Goal: Participate in discussion: Engage in conversation with other users on a specific topic

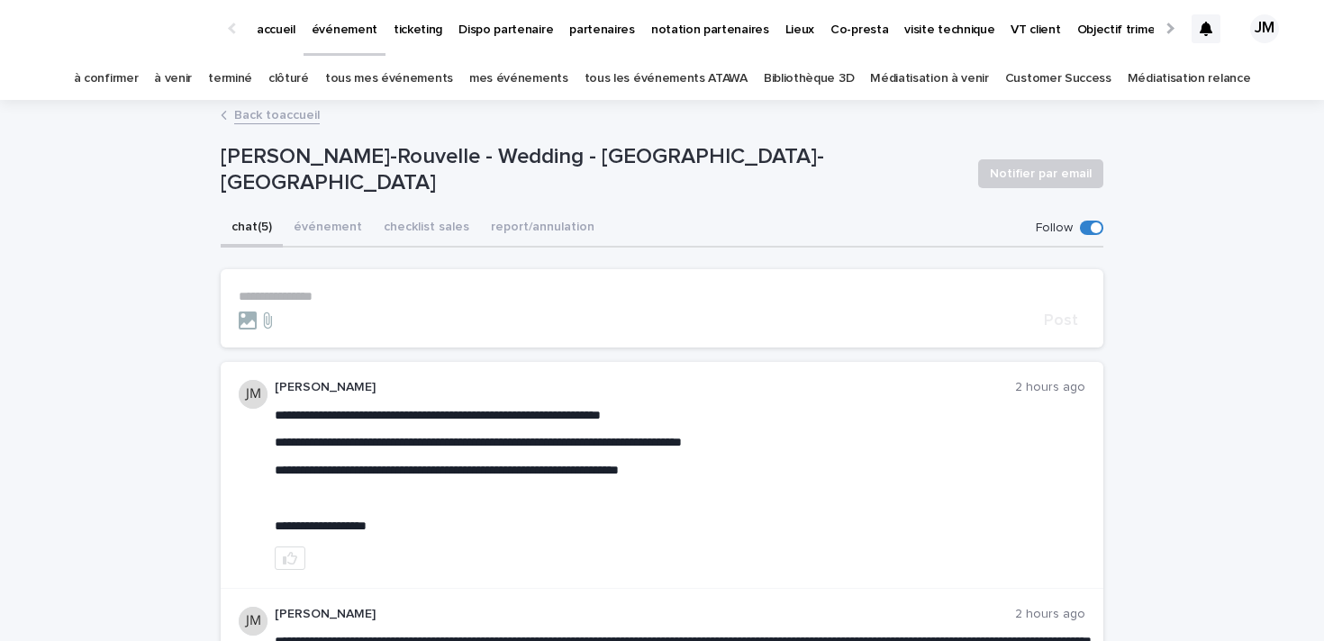
click at [381, 291] on p "**********" at bounding box center [662, 296] width 846 height 15
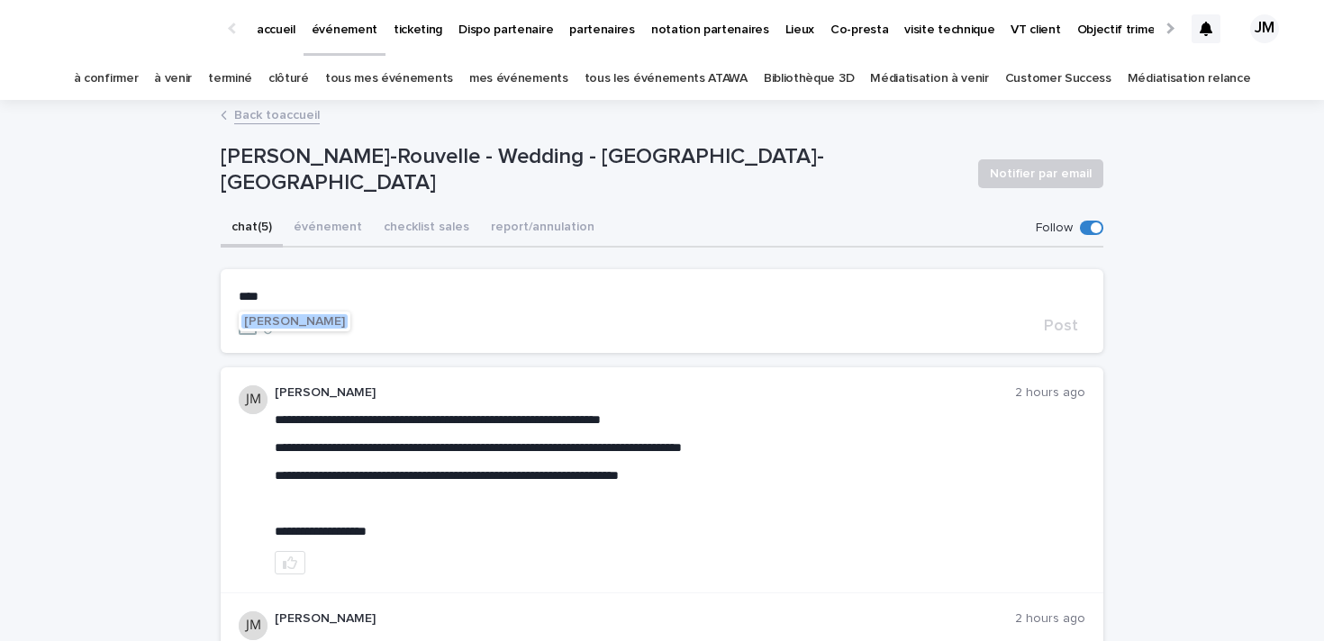
click at [301, 326] on span "[PERSON_NAME]" at bounding box center [294, 321] width 101 height 13
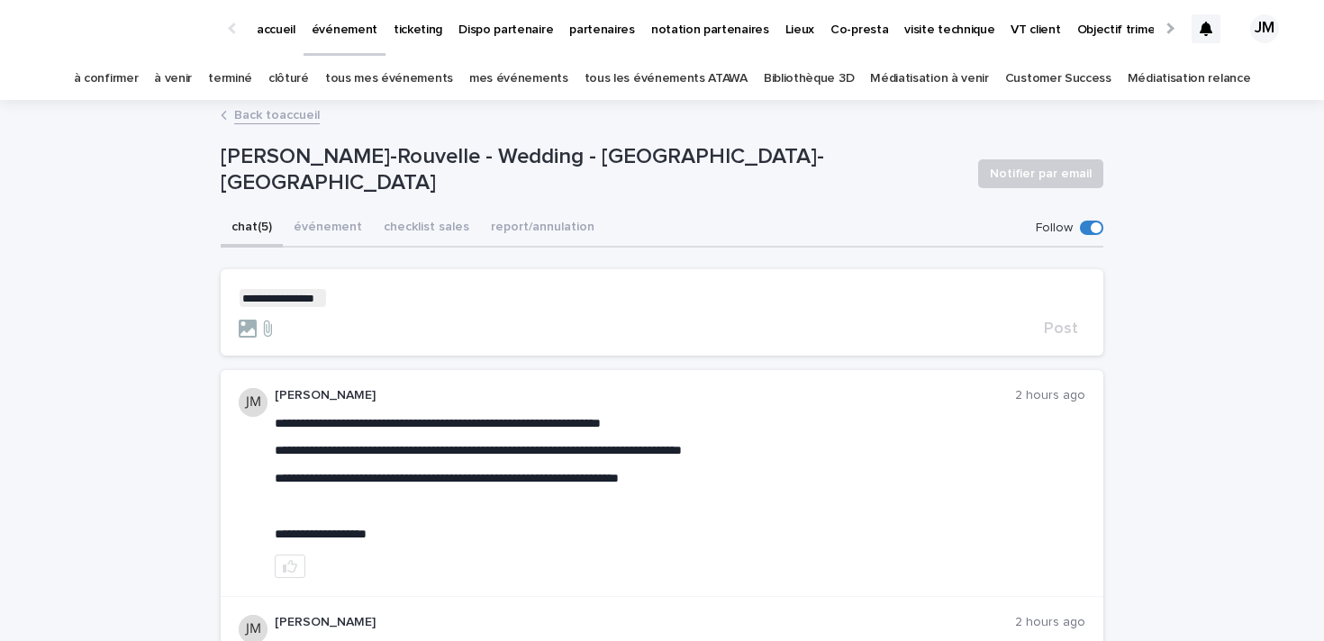
click at [487, 304] on p "**********" at bounding box center [662, 298] width 846 height 18
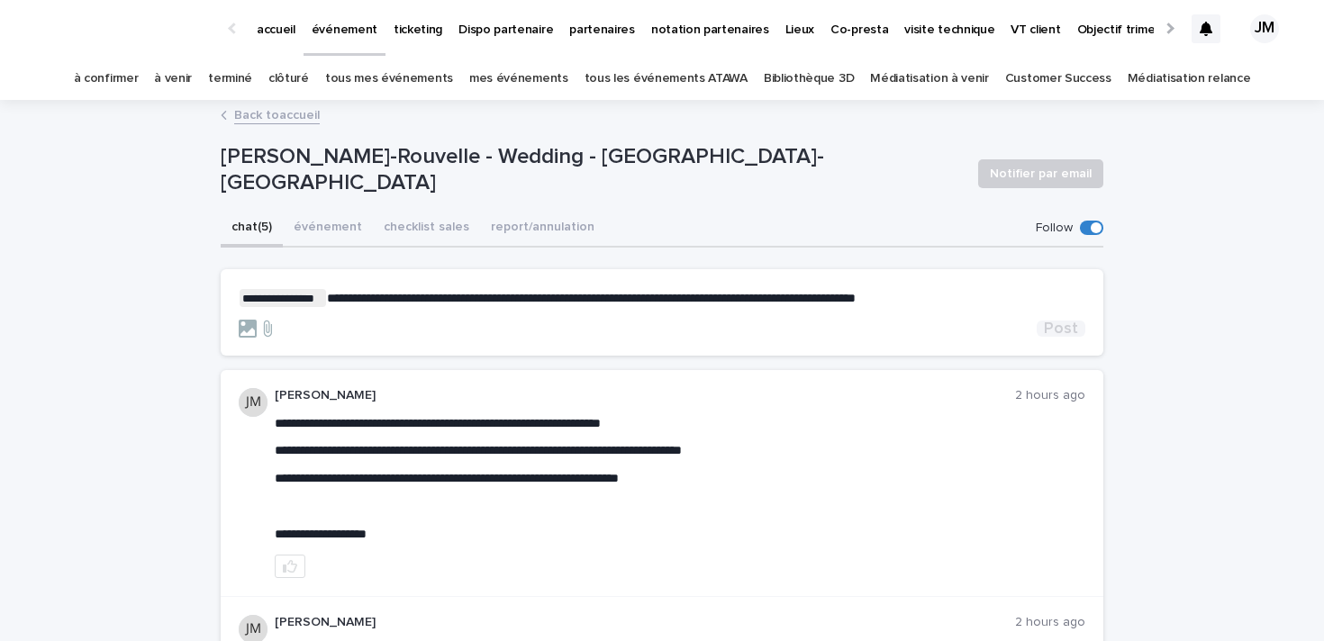
click at [1062, 321] on span "Post" at bounding box center [1061, 329] width 34 height 16
